Goal: Task Accomplishment & Management: Complete application form

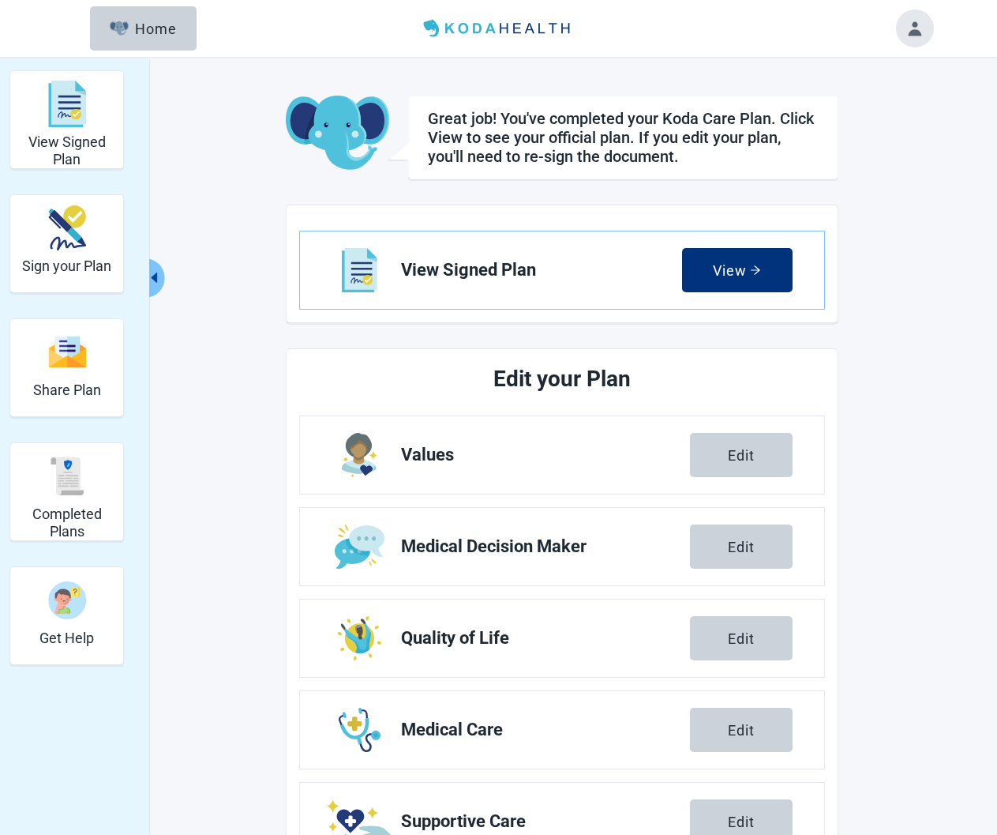
click at [942, 20] on header "Menu Home" at bounding box center [499, 28] width 908 height 57
click at [920, 24] on button "Toggle account menu" at bounding box center [915, 28] width 38 height 38
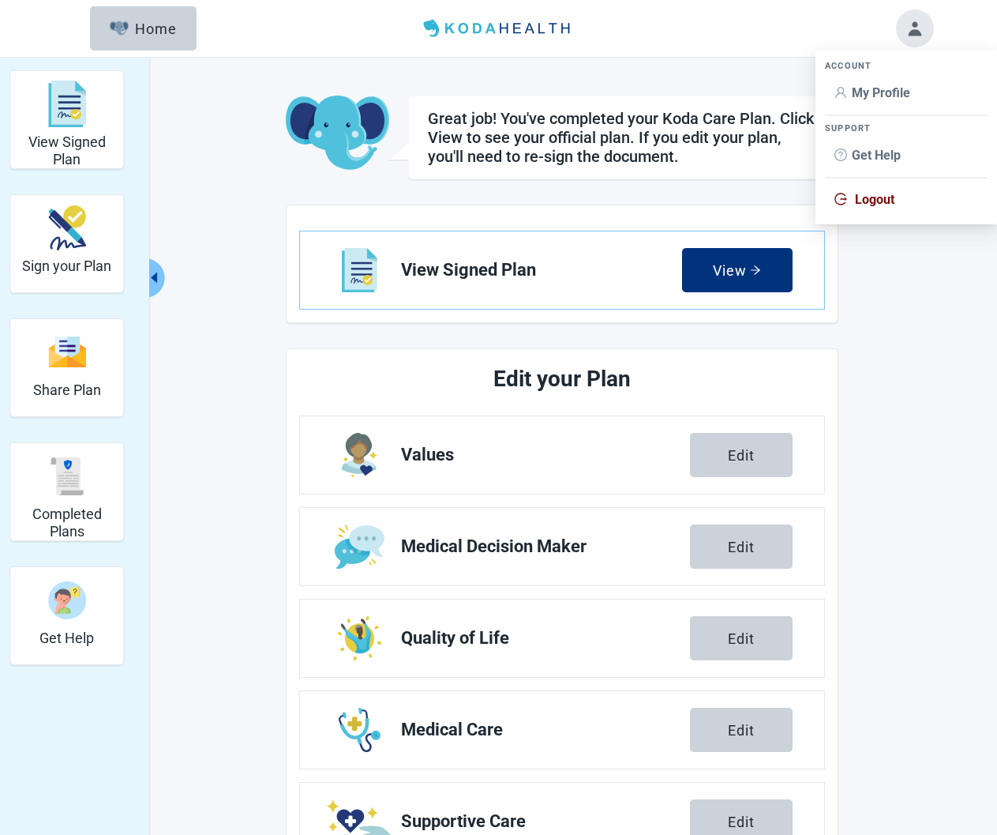
click at [883, 105] on li "My Profile" at bounding box center [906, 93] width 163 height 30
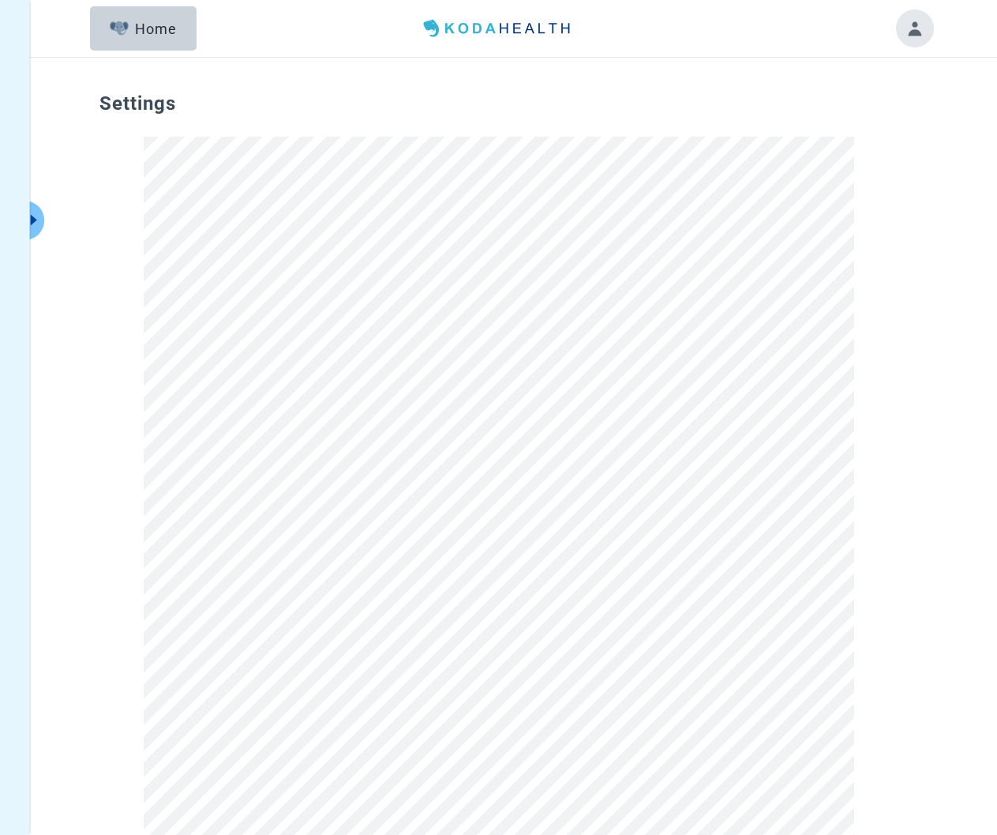
click at [917, 358] on div "Settings" at bounding box center [499, 773] width 837 height 1401
click at [33, 211] on button "Expand menu" at bounding box center [35, 220] width 20 height 39
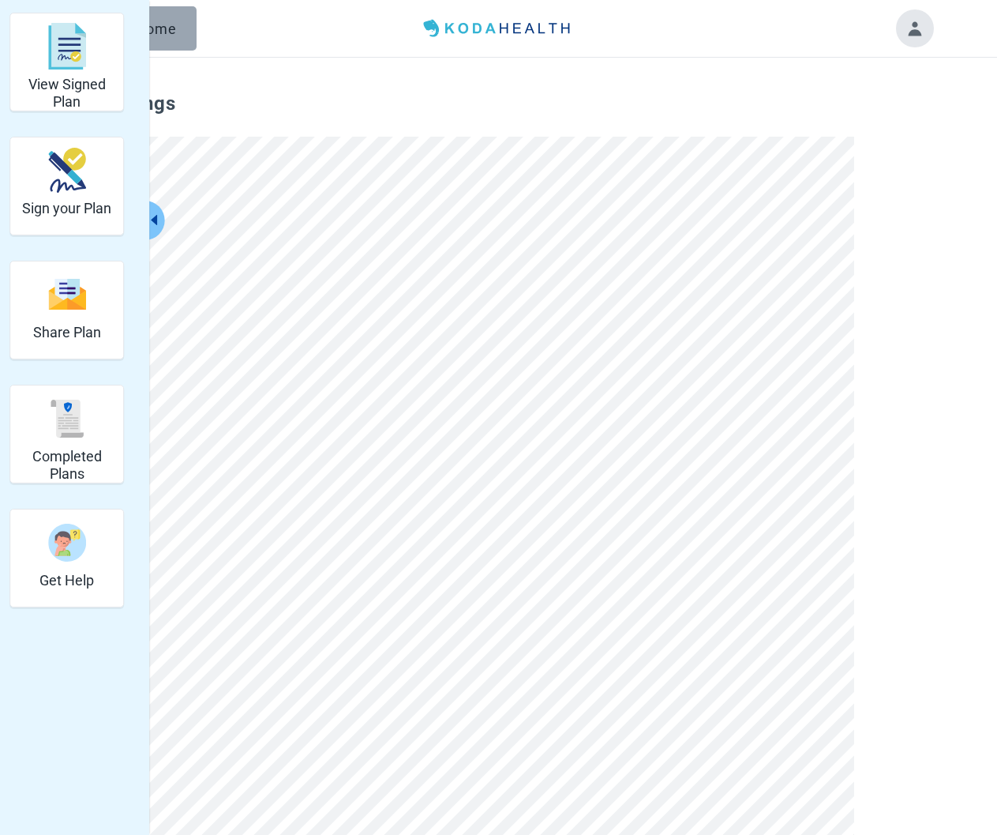
click at [171, 42] on button "Home" at bounding box center [143, 28] width 107 height 44
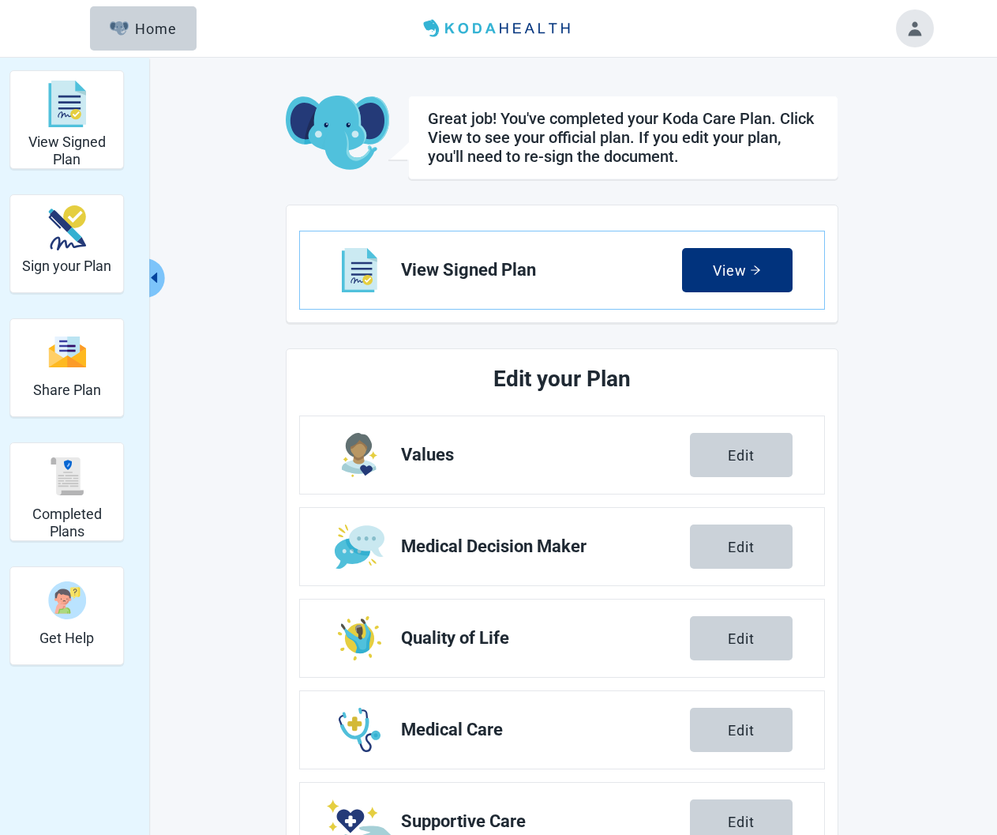
click at [729, 452] on div "Edit" at bounding box center [741, 455] width 27 height 16
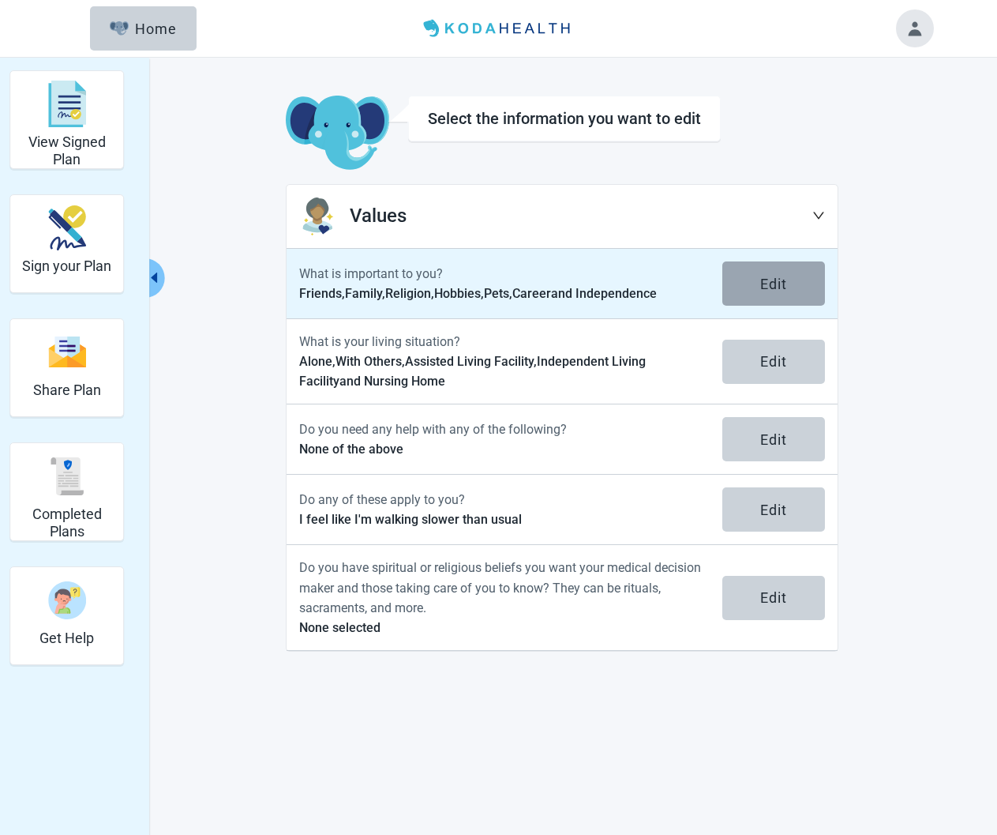
click at [749, 272] on button "Edit" at bounding box center [773, 283] width 103 height 44
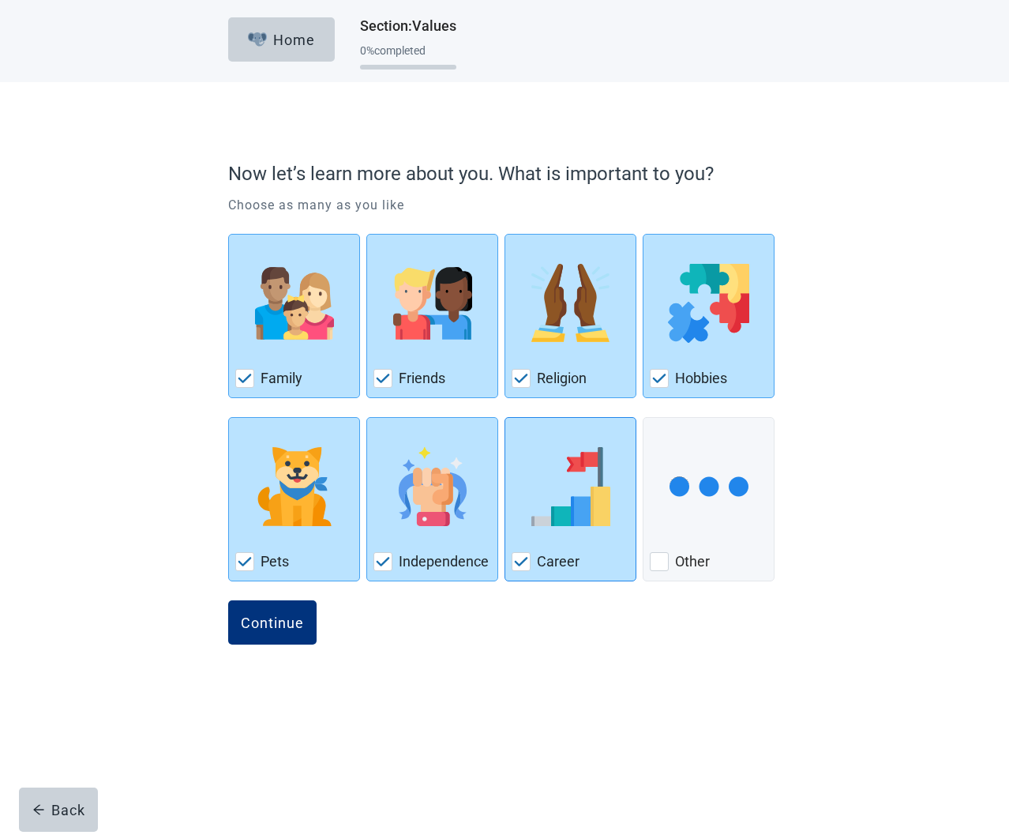
click at [522, 500] on div "Career, checkbox, checked" at bounding box center [571, 486] width 118 height 125
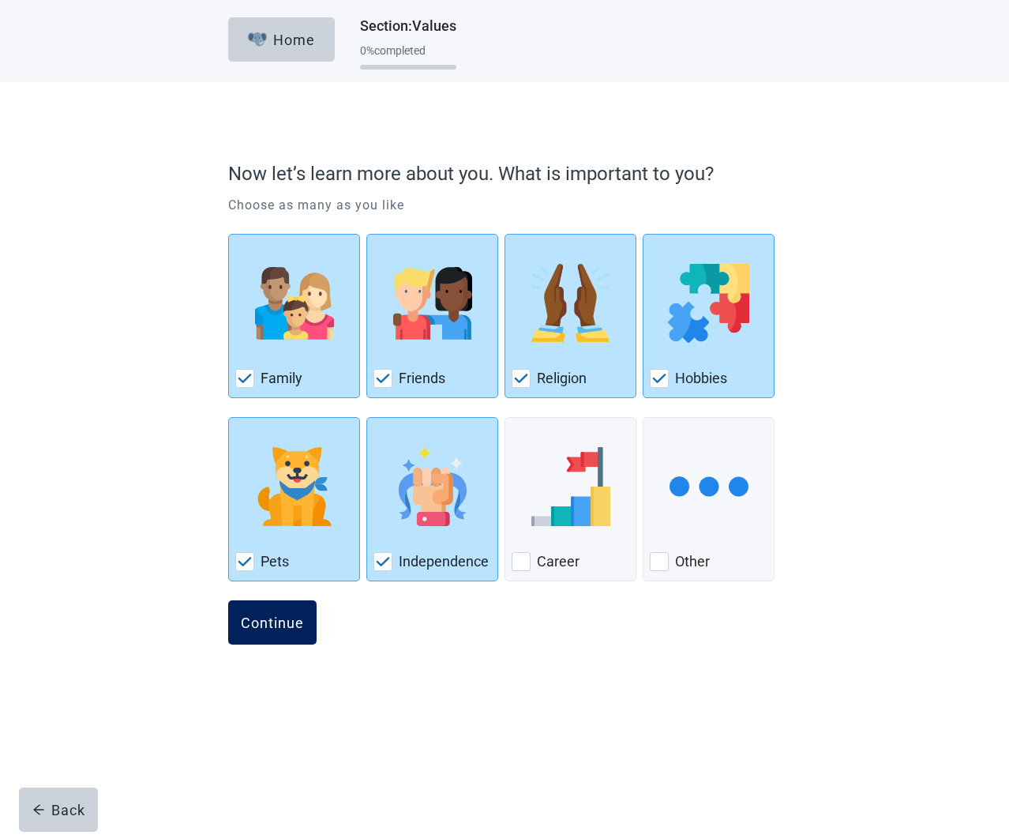
click at [272, 629] on div "Continue" at bounding box center [272, 622] width 63 height 16
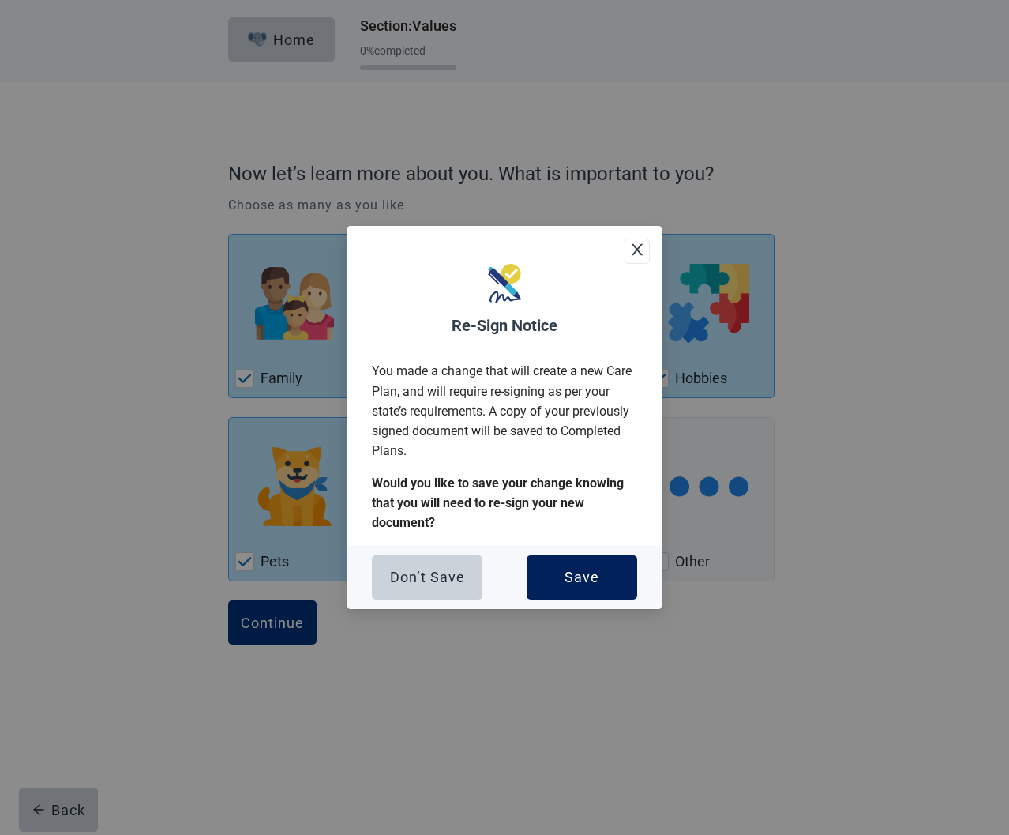
drag, startPoint x: 555, startPoint y: 557, endPoint x: 549, endPoint y: 594, distance: 37.6
click at [556, 557] on button "Save" at bounding box center [582, 577] width 111 height 44
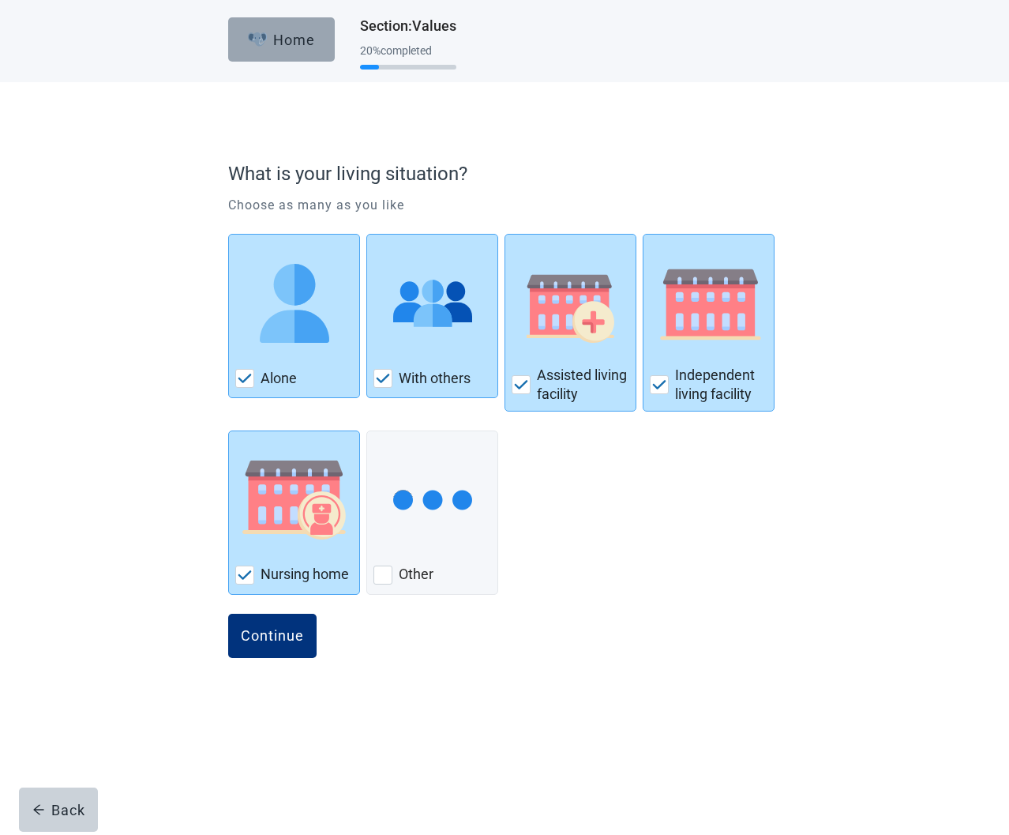
click at [315, 44] on button "Home" at bounding box center [281, 39] width 107 height 44
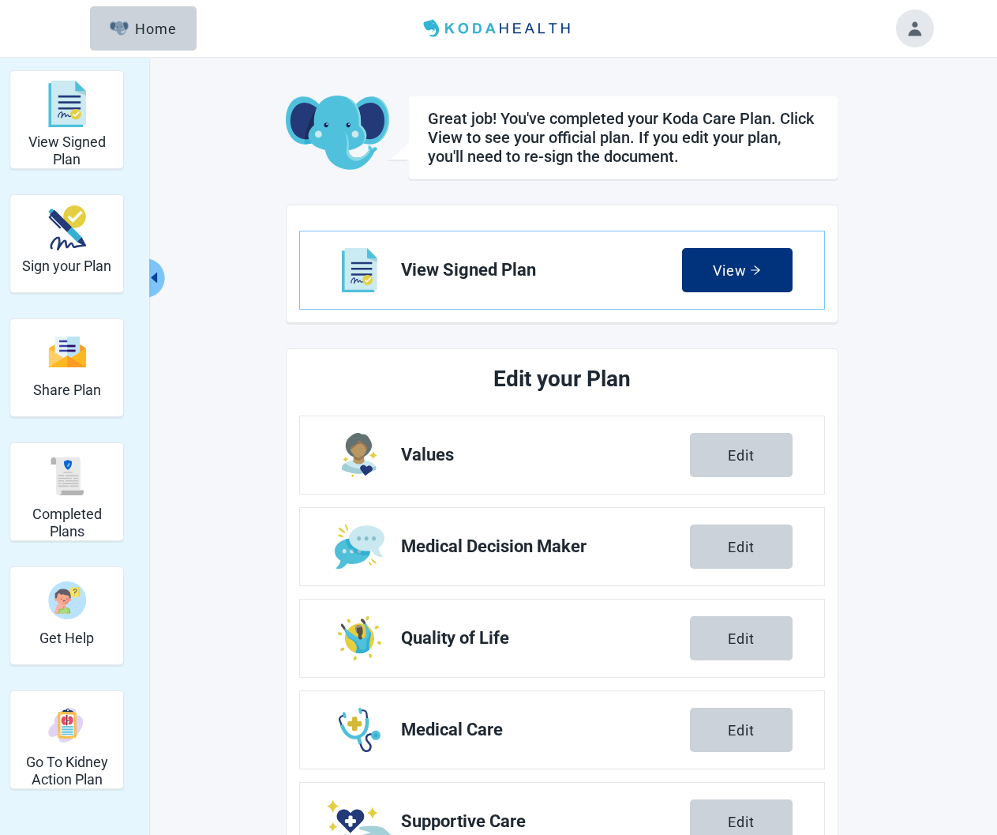
click at [913, 36] on button "Toggle account menu" at bounding box center [915, 28] width 38 height 38
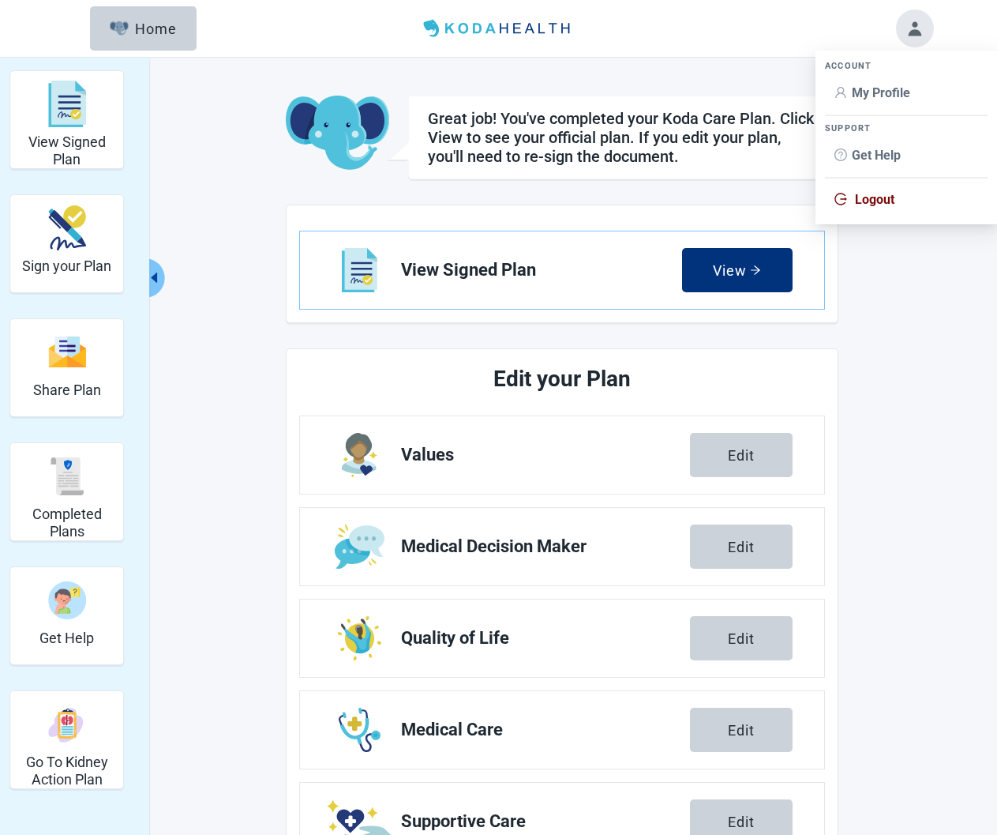
click at [888, 192] on span "Logout" at bounding box center [874, 199] width 39 height 15
